Goal: Check status: Check status

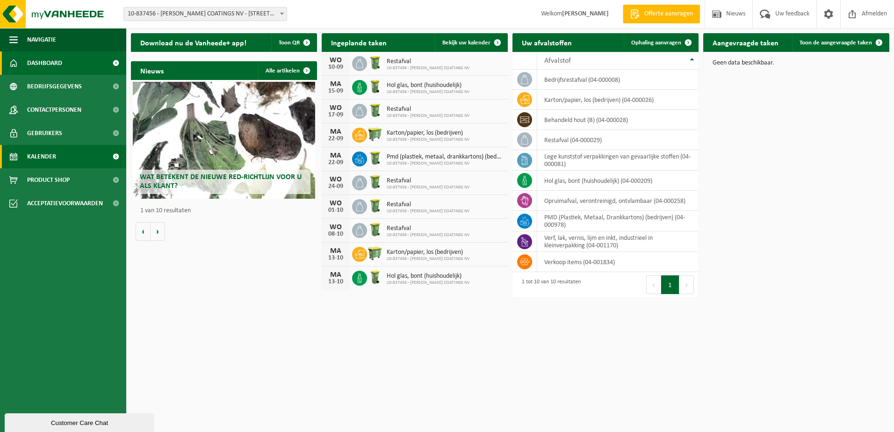
click at [56, 155] on span "Kalender" at bounding box center [41, 156] width 29 height 23
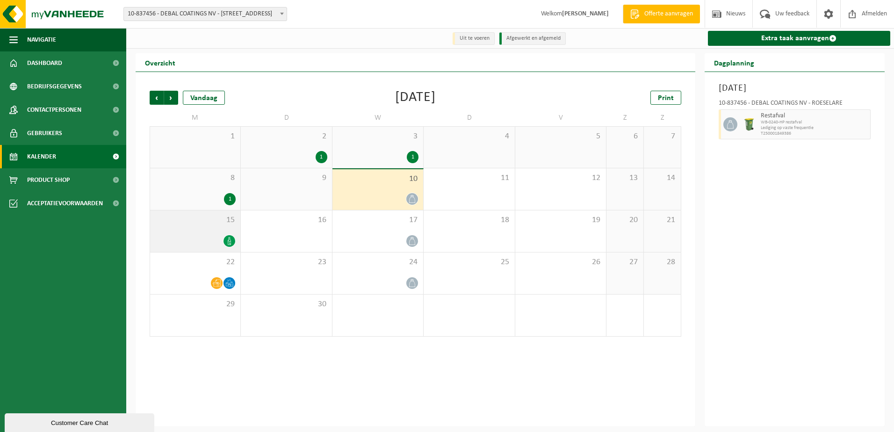
click at [195, 235] on div at bounding box center [195, 241] width 81 height 13
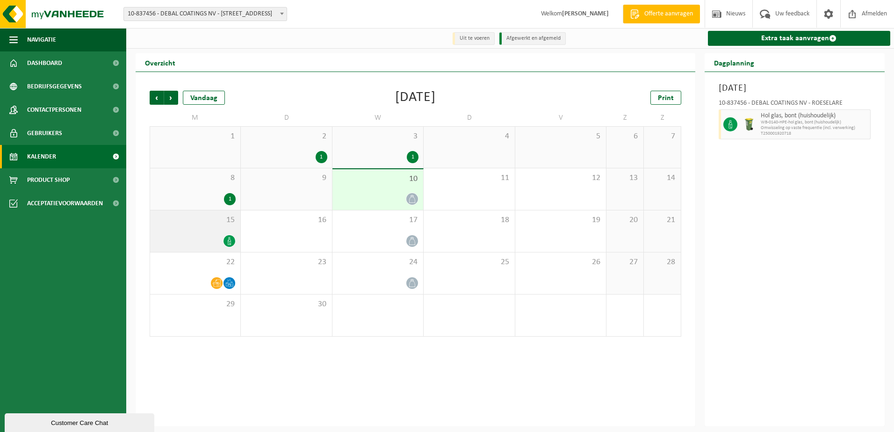
drag, startPoint x: 195, startPoint y: 235, endPoint x: 229, endPoint y: 245, distance: 35.5
click at [229, 245] on icon at bounding box center [229, 241] width 8 height 8
click at [103, 243] on ul "Navigatie Offerte aanvragen Nieuws Uw feedback Afmelden Dashboard Bedrijfsgegev…" at bounding box center [63, 230] width 126 height 404
click at [157, 101] on span "Vorige" at bounding box center [157, 98] width 14 height 14
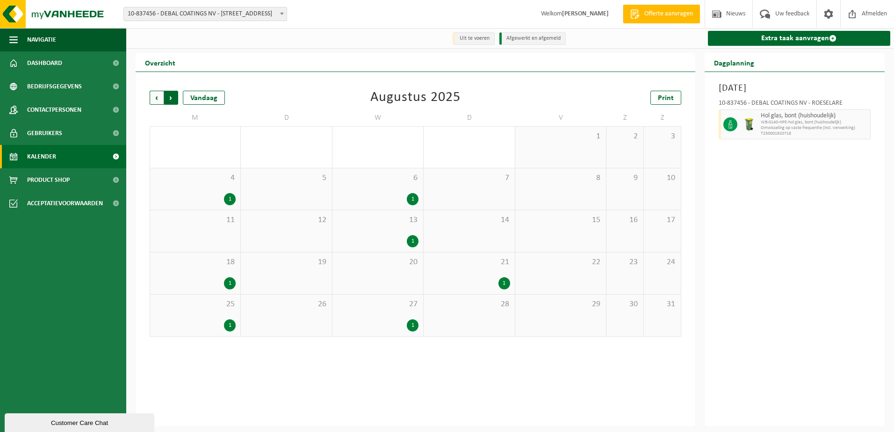
click at [151, 98] on span "Vorige" at bounding box center [157, 98] width 14 height 14
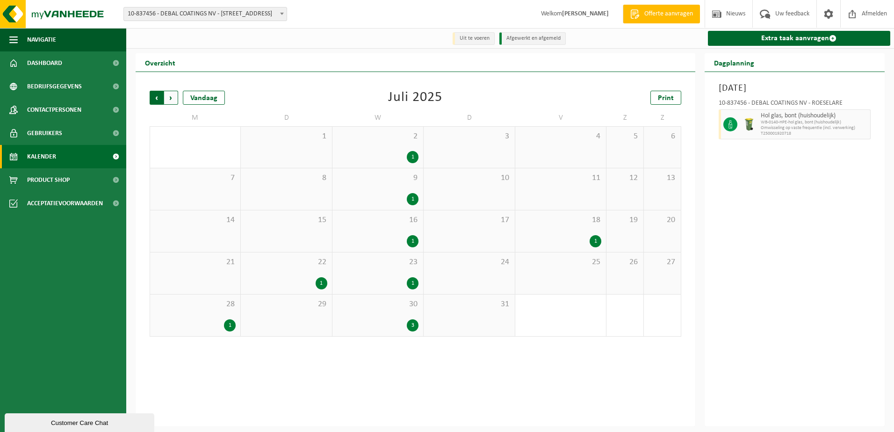
click at [169, 97] on span "Volgende" at bounding box center [171, 98] width 14 height 14
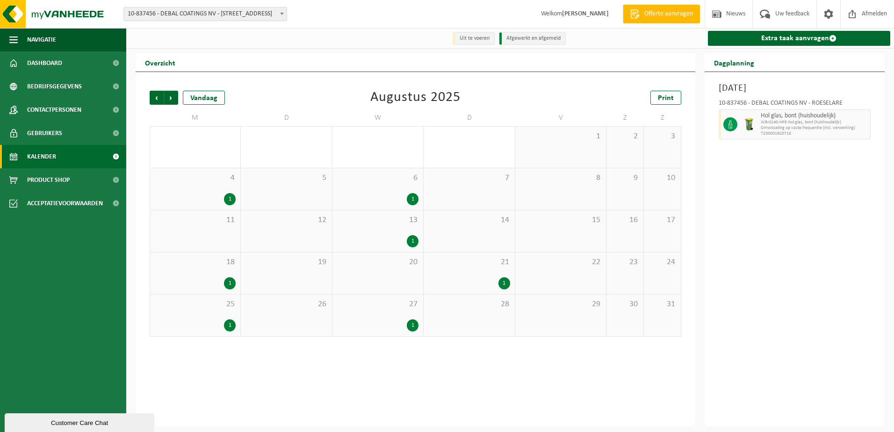
click at [62, 291] on ul "Navigatie Offerte aanvragen Nieuws Uw feedback Afmelden Dashboard Bedrijfsgegev…" at bounding box center [63, 230] width 126 height 404
click at [168, 97] on span "Volgende" at bounding box center [171, 98] width 14 height 14
